Goal: Task Accomplishment & Management: Complete application form

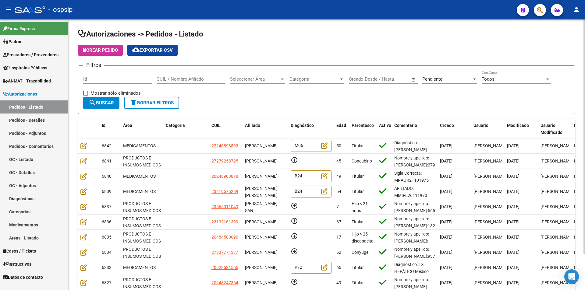
click at [263, 98] on form "Filtros Id CUIL / Nombre Afiliado Seleccionar Área Seleccionar Área Categoria C…" at bounding box center [326, 90] width 497 height 49
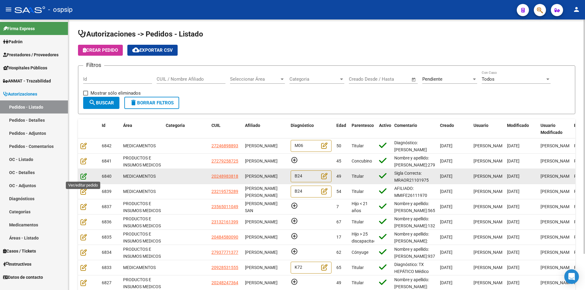
click at [82, 177] on icon at bounding box center [83, 176] width 6 height 7
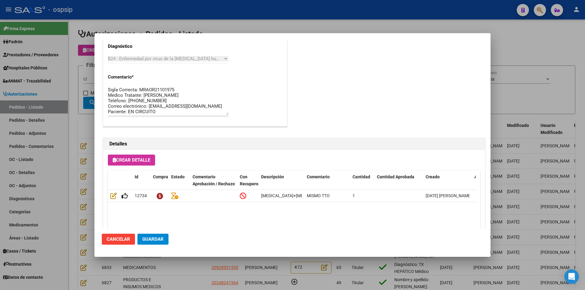
scroll to position [390, 0]
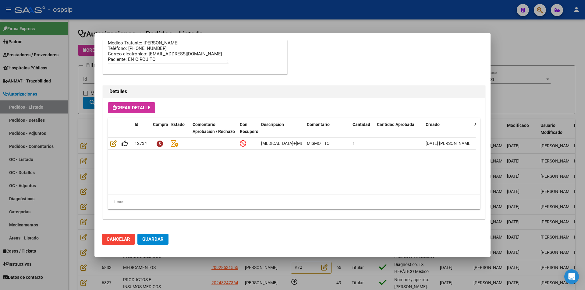
click at [266, 171] on datatable-body "12734 [MEDICAL_DATA]+[MEDICAL_DATA]+tenofov. 600mg/200mg/300mg comp.rec.x 30 (E…" at bounding box center [292, 166] width 368 height 57
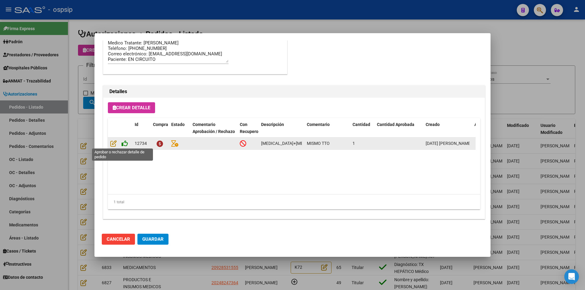
click at [123, 144] on icon at bounding box center [125, 143] width 6 height 7
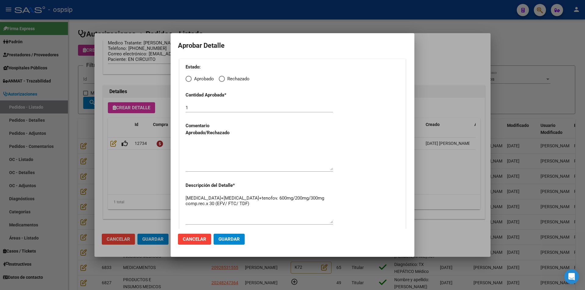
click at [187, 79] on span "Elija una opción" at bounding box center [189, 79] width 6 height 6
click at [187, 79] on input "Aprobado" at bounding box center [189, 79] width 6 height 6
radio input "true"
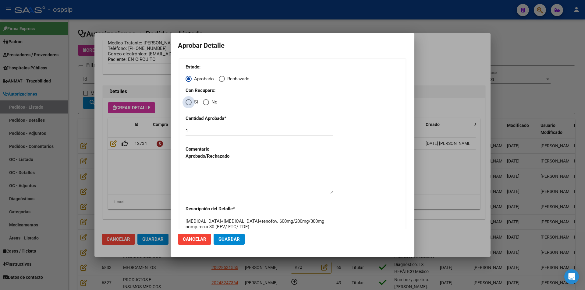
drag, startPoint x: 188, startPoint y: 103, endPoint x: 191, endPoint y: 110, distance: 7.8
click at [188, 103] on span "Elija una opción" at bounding box center [189, 102] width 6 height 6
click at [188, 103] on input "Si" at bounding box center [189, 102] width 6 height 6
radio input "true"
click at [219, 172] on textarea at bounding box center [260, 179] width 148 height 29
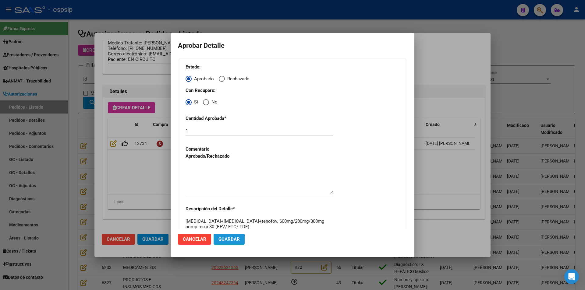
click at [227, 241] on span "Guardar" at bounding box center [229, 239] width 21 height 5
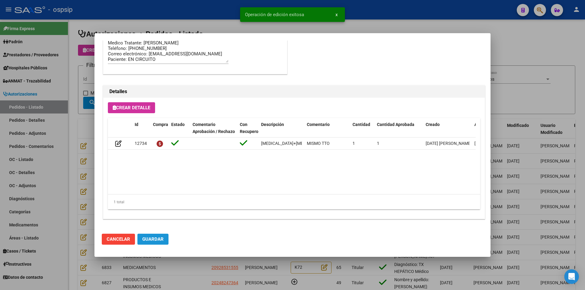
click at [158, 240] on span "Guardar" at bounding box center [152, 239] width 21 height 5
click at [197, 269] on div at bounding box center [292, 145] width 585 height 290
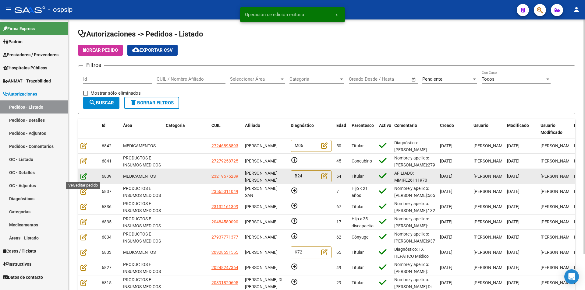
click at [81, 176] on icon at bounding box center [83, 176] width 6 height 7
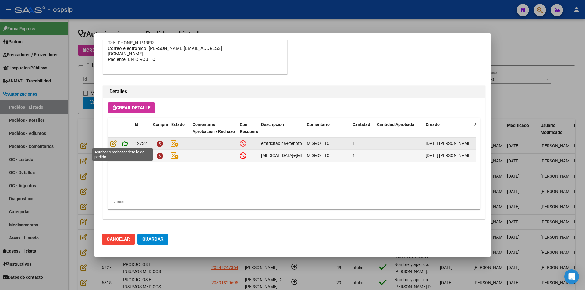
click at [125, 144] on icon at bounding box center [125, 143] width 6 height 7
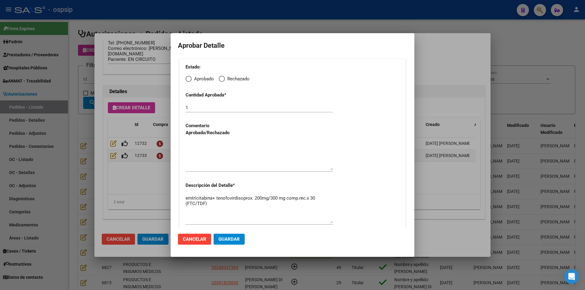
click at [189, 78] on span "Elija una opción" at bounding box center [189, 79] width 6 height 6
click at [189, 78] on input "Aprobado" at bounding box center [189, 79] width 6 height 6
radio input "true"
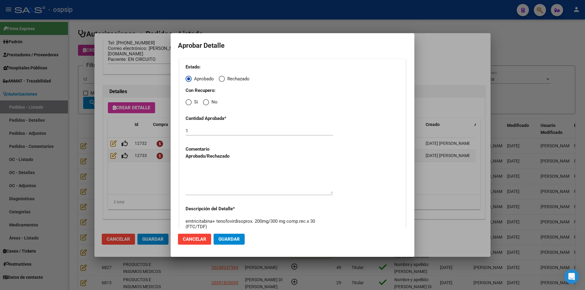
click at [188, 101] on span "Elija una opción" at bounding box center [189, 102] width 6 height 6
click at [188, 101] on input "Si" at bounding box center [189, 102] width 6 height 6
radio input "true"
click at [215, 172] on textarea at bounding box center [260, 179] width 148 height 29
click at [236, 239] on span "Guardar" at bounding box center [229, 239] width 21 height 5
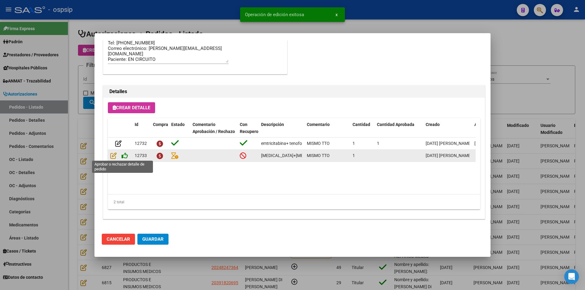
click at [123, 157] on icon at bounding box center [125, 155] width 6 height 7
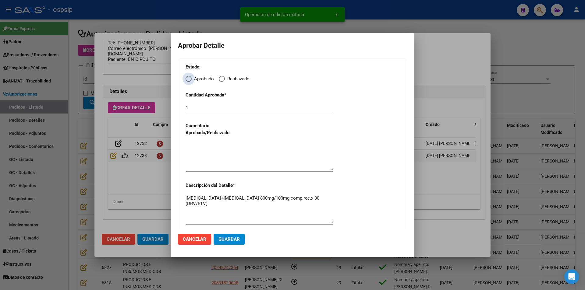
click at [188, 79] on span "Elija una opción" at bounding box center [189, 79] width 6 height 6
click at [188, 79] on input "Aprobado" at bounding box center [189, 79] width 6 height 6
radio input "true"
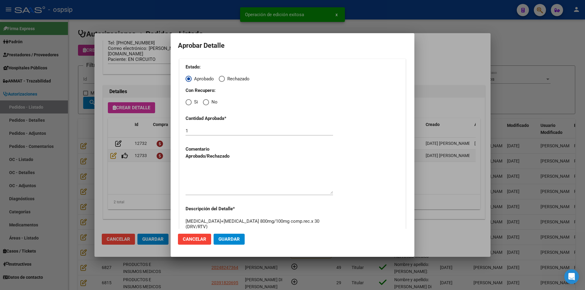
drag, startPoint x: 188, startPoint y: 102, endPoint x: 188, endPoint y: 107, distance: 4.6
click at [188, 103] on span "Elija una opción" at bounding box center [189, 102] width 6 height 6
click at [188, 103] on input "Si" at bounding box center [189, 102] width 6 height 6
radio input "true"
click at [207, 182] on textarea at bounding box center [260, 179] width 148 height 29
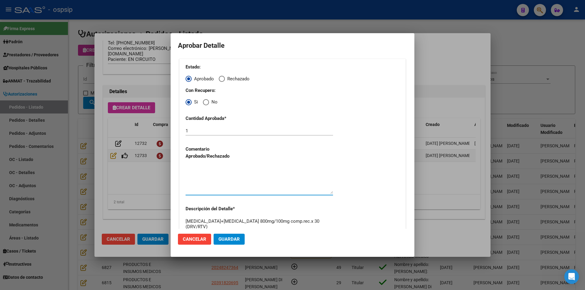
click at [224, 238] on span "Guardar" at bounding box center [229, 239] width 21 height 5
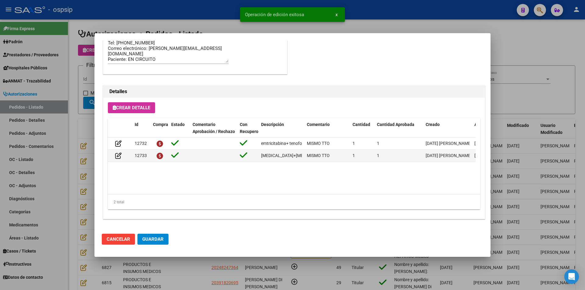
click at [158, 240] on span "Guardar" at bounding box center [152, 239] width 21 height 5
click at [180, 273] on div at bounding box center [292, 145] width 585 height 290
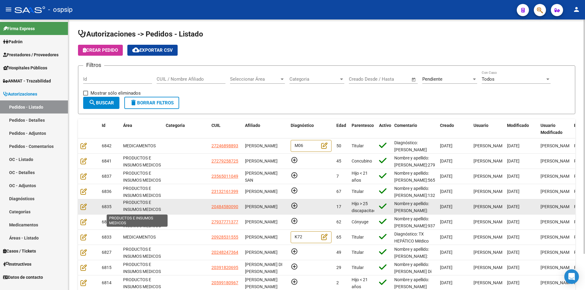
scroll to position [0, 0]
